Goal: Information Seeking & Learning: Learn about a topic

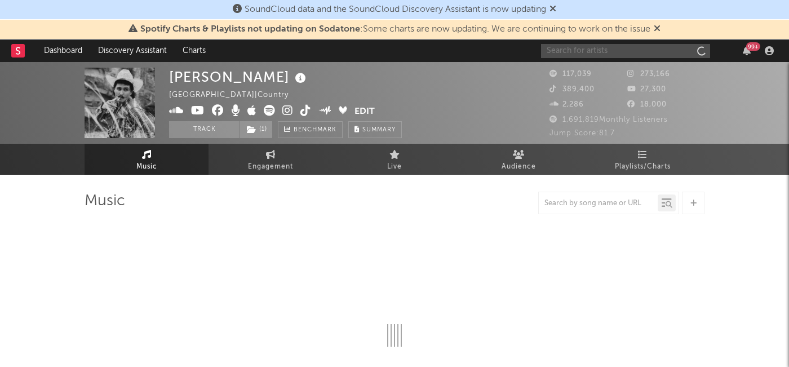
click at [605, 48] on input "text" at bounding box center [625, 51] width 169 height 14
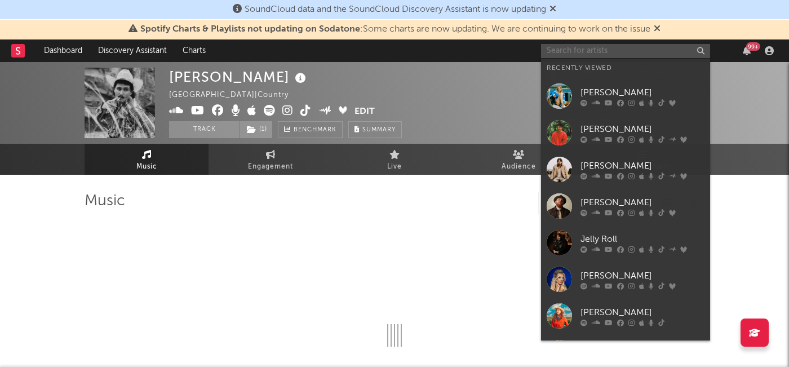
select select "6m"
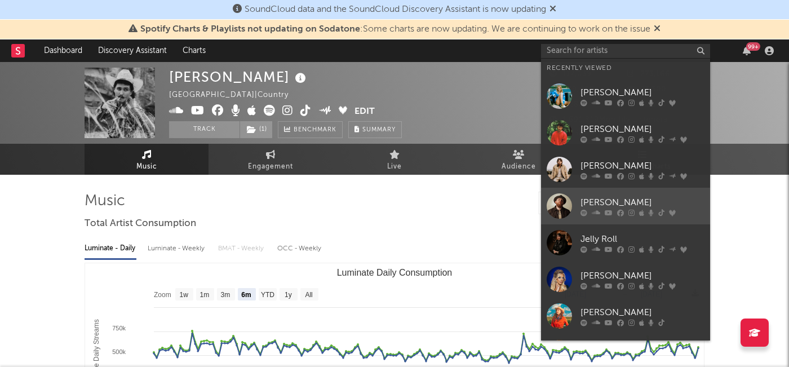
click at [610, 199] on div "[PERSON_NAME]" at bounding box center [643, 203] width 124 height 14
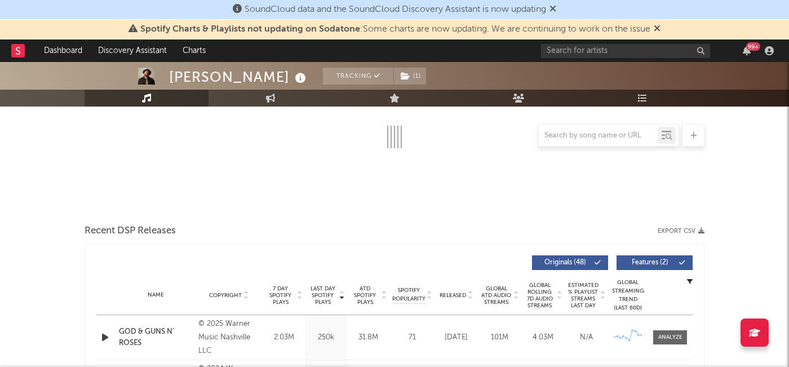
select select "6m"
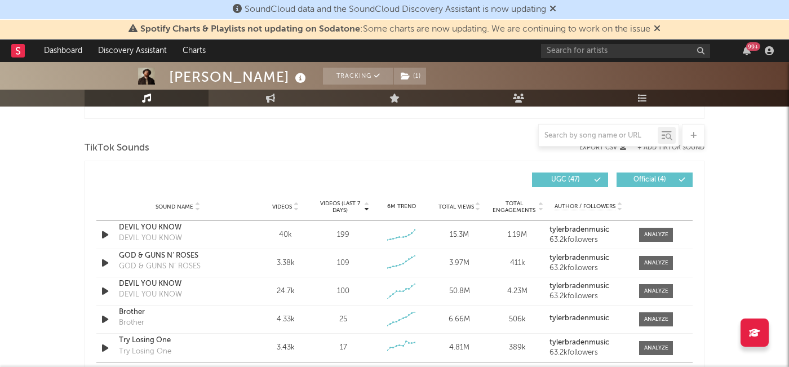
scroll to position [766, 0]
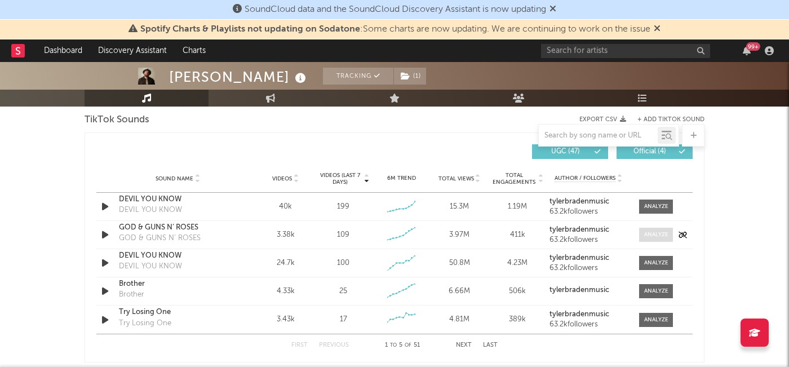
click at [655, 232] on div at bounding box center [657, 235] width 24 height 8
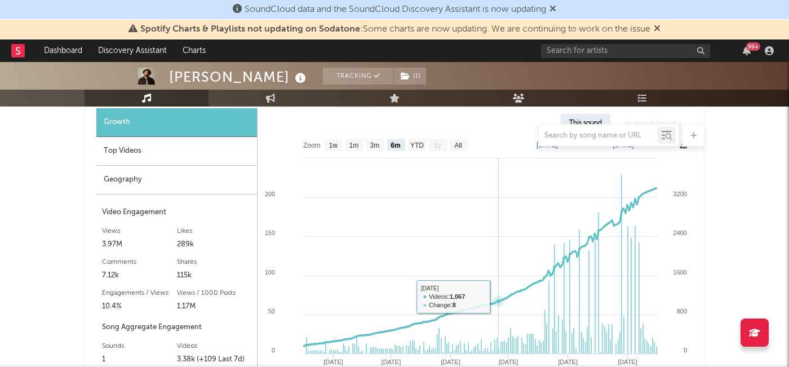
scroll to position [881, 0]
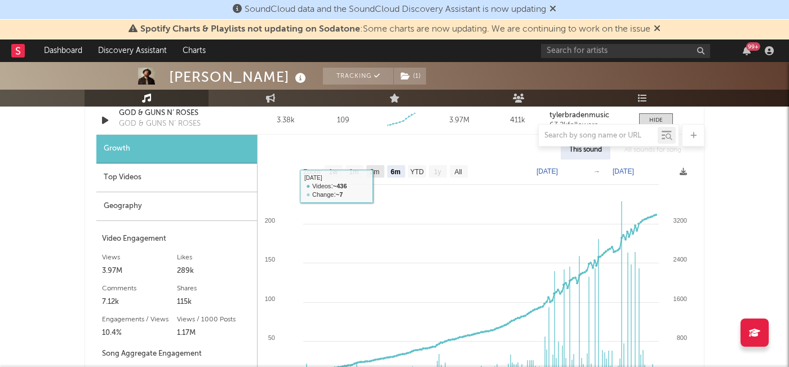
click at [373, 174] on text "3m" at bounding box center [375, 172] width 10 height 8
select select "3m"
type input "[DATE]"
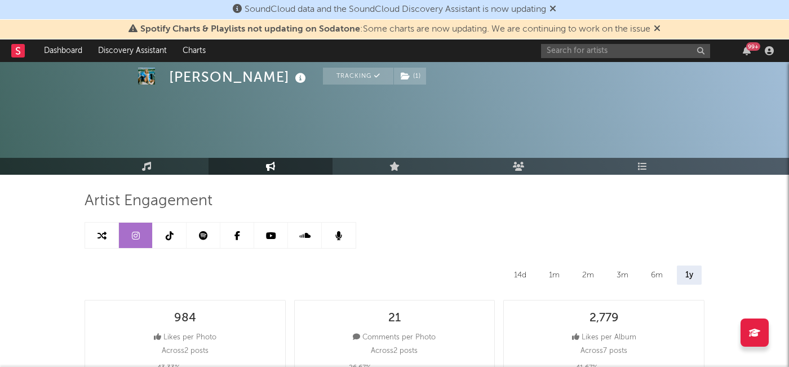
select select "6m"
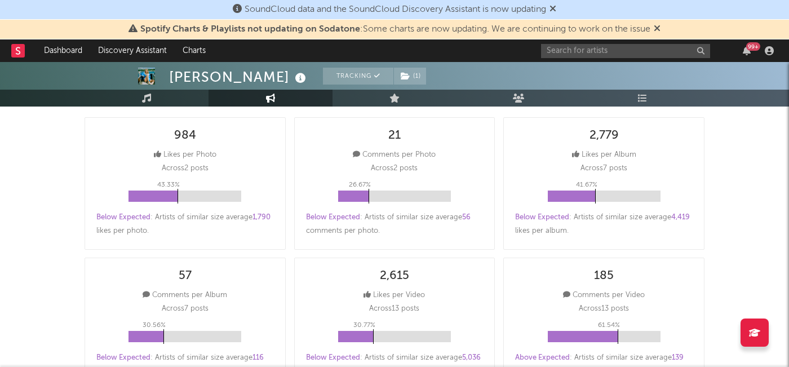
scroll to position [200, 0]
